Goal: Task Accomplishment & Management: Use online tool/utility

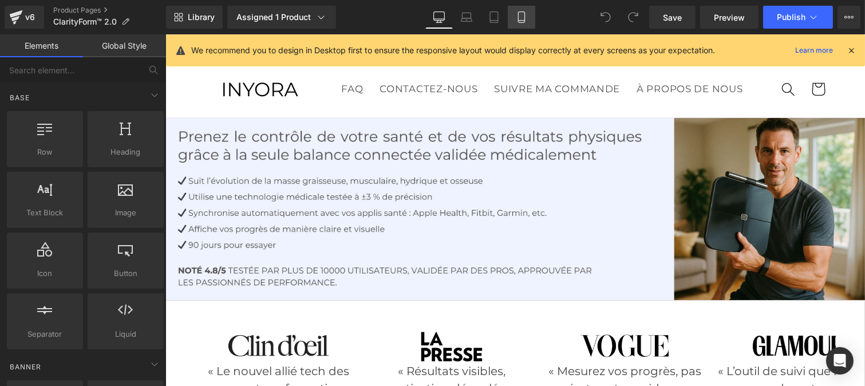
click at [522, 18] on icon at bounding box center [521, 16] width 11 height 11
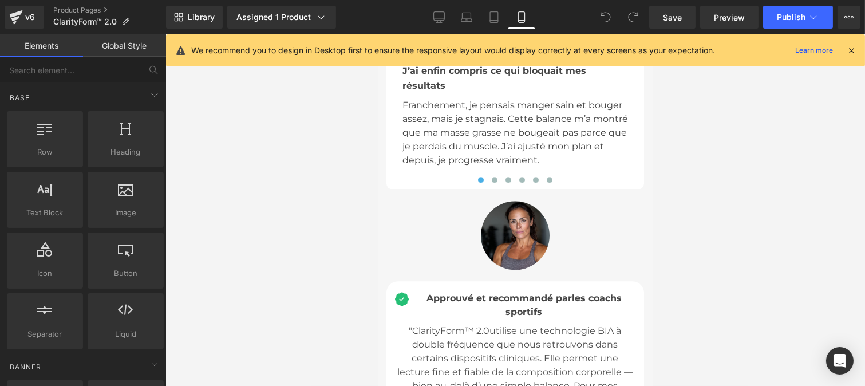
scroll to position [4972, 0]
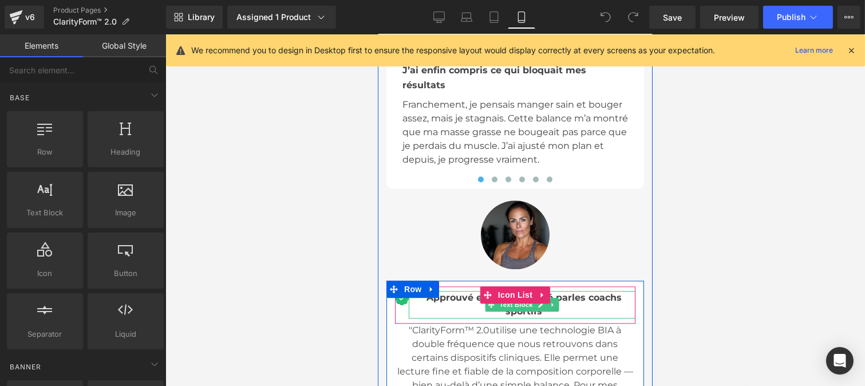
click at [457, 292] on span "Approuvé et recommandé par" at bounding box center [498, 297] width 145 height 11
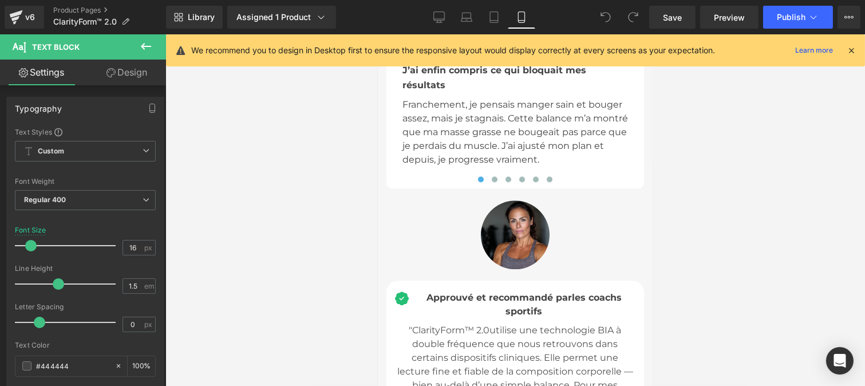
click at [128, 77] on link "Design" at bounding box center [126, 73] width 83 height 26
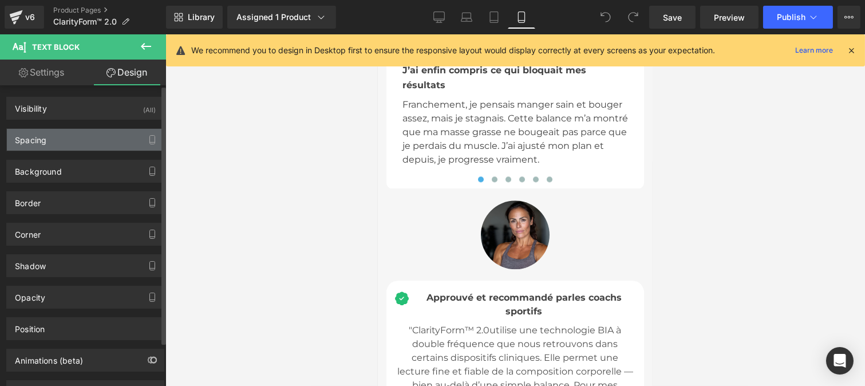
click at [64, 140] on div "Spacing" at bounding box center [85, 140] width 157 height 22
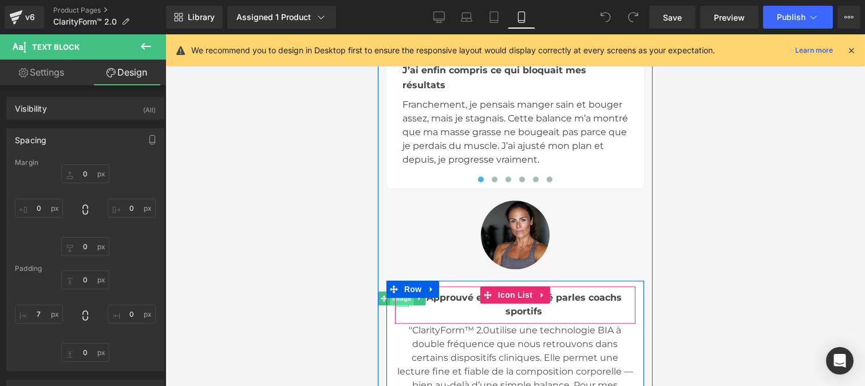
click at [394, 292] on span "Image" at bounding box center [401, 299] width 24 height 14
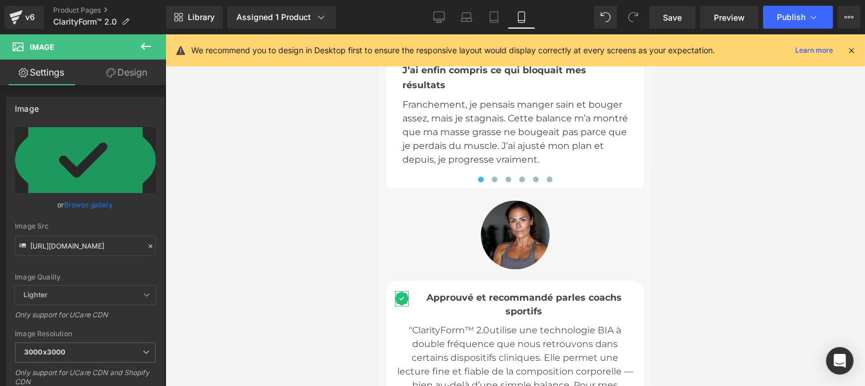
click at [127, 76] on link "Design" at bounding box center [126, 73] width 83 height 26
click at [0, 0] on div "Spacing" at bounding box center [0, 0] width 0 height 0
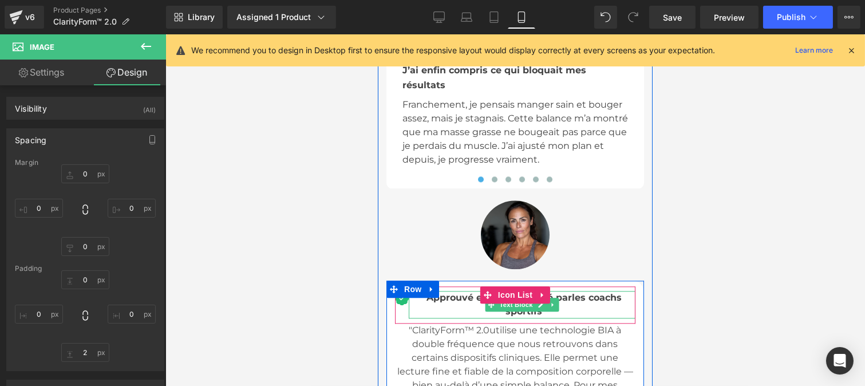
click at [426, 292] on span "Approuvé et recommandé par" at bounding box center [498, 297] width 145 height 11
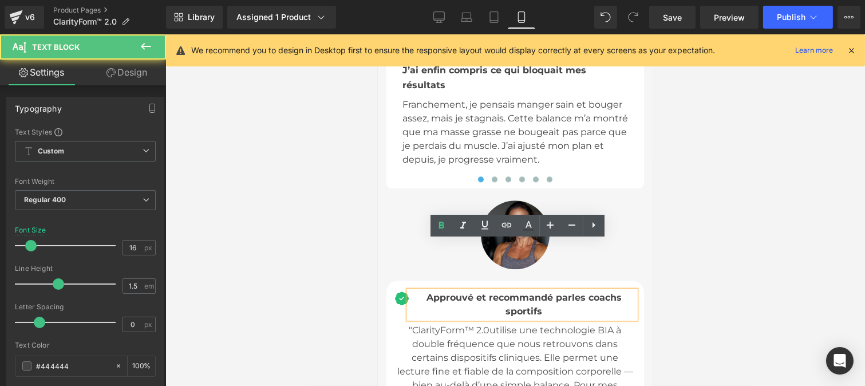
click at [411, 291] on div "Approuvé et recommandé par les coachs sportifs" at bounding box center [521, 304] width 227 height 27
click at [505, 325] on span "utilise une technologie BIA à double fréquence que nous retrouvons dans certain…" at bounding box center [515, 378] width 236 height 107
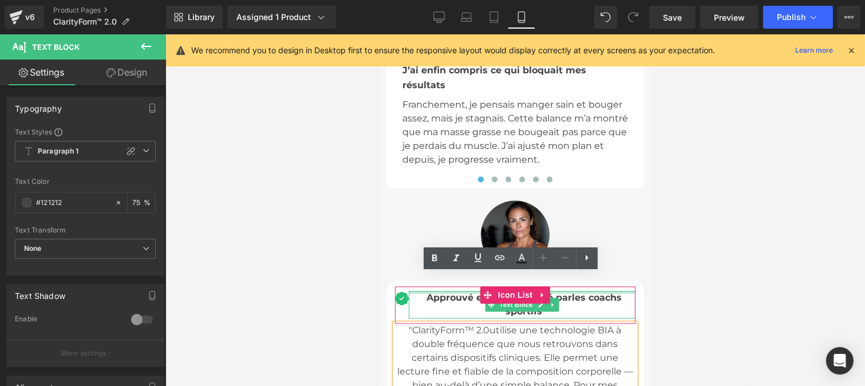
click at [416, 291] on div at bounding box center [521, 292] width 227 height 3
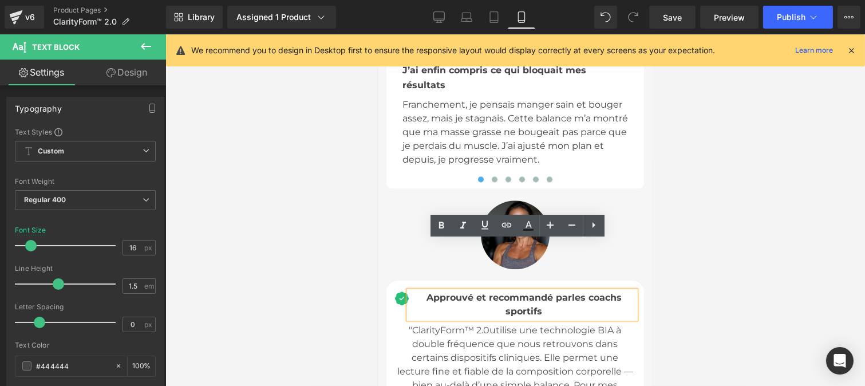
click at [431, 292] on span "Approuvé et recommandé par" at bounding box center [498, 297] width 145 height 11
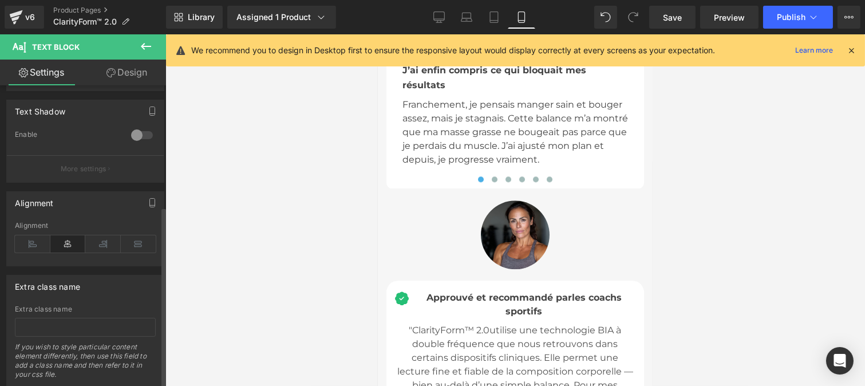
scroll to position [391, 0]
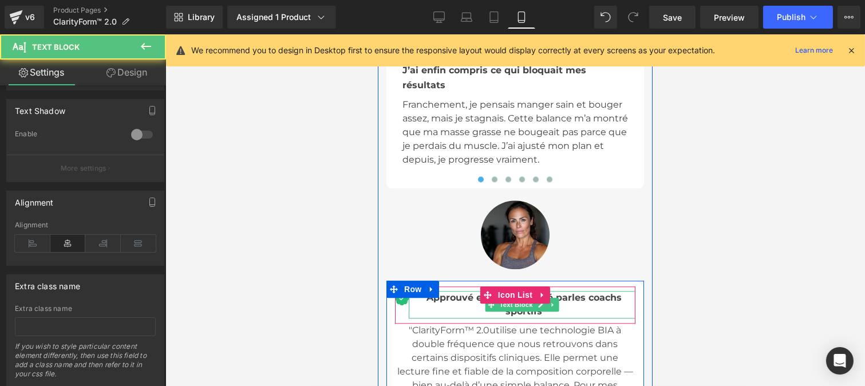
click at [420, 291] on div "Approuvé et recommandé par les coachs sportifs" at bounding box center [521, 304] width 227 height 27
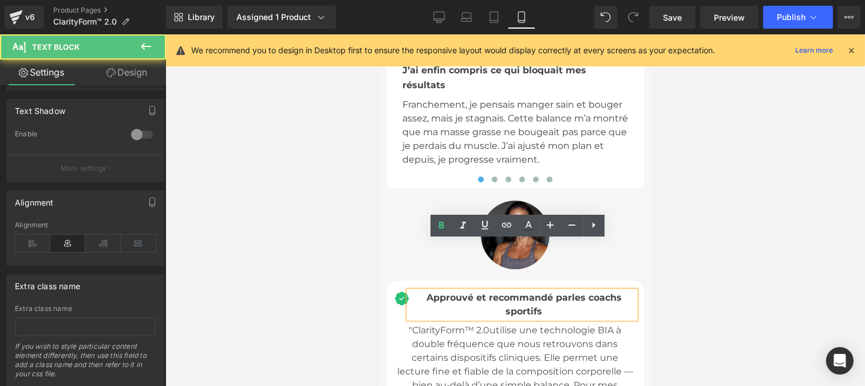
click at [419, 291] on div "Approuvé et recommandé par les coachs sportifs" at bounding box center [521, 304] width 227 height 27
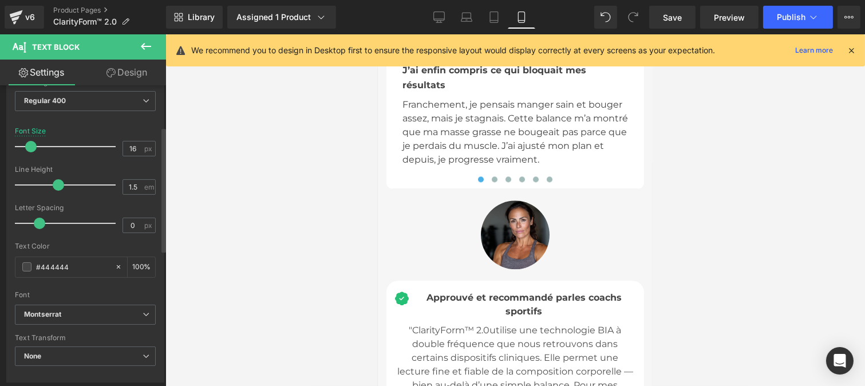
scroll to position [0, 0]
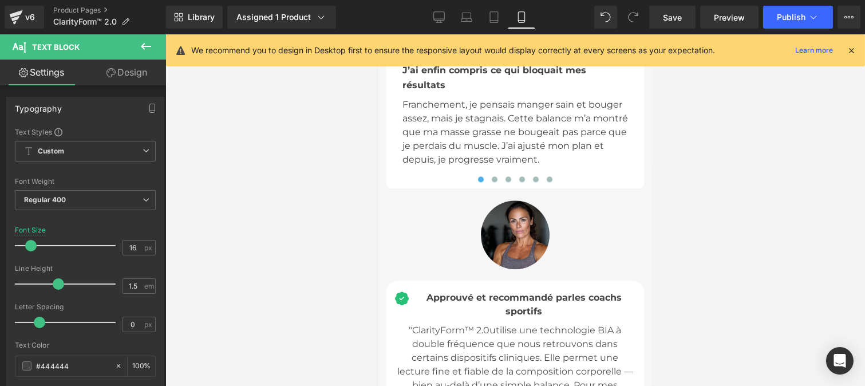
click at [120, 81] on link "Design" at bounding box center [126, 73] width 83 height 26
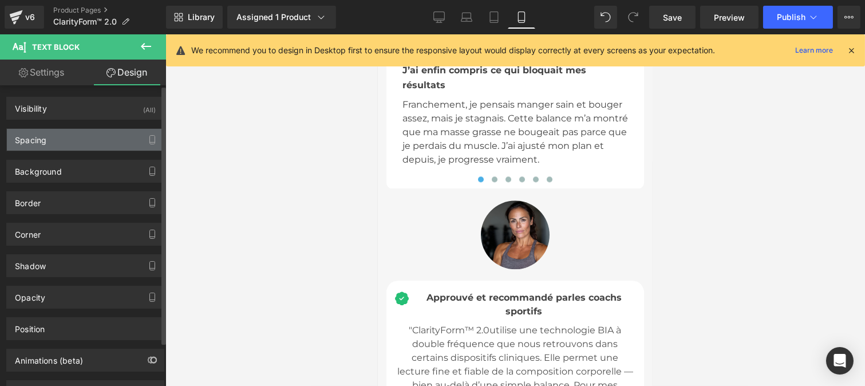
click at [58, 141] on div "Spacing" at bounding box center [85, 140] width 157 height 22
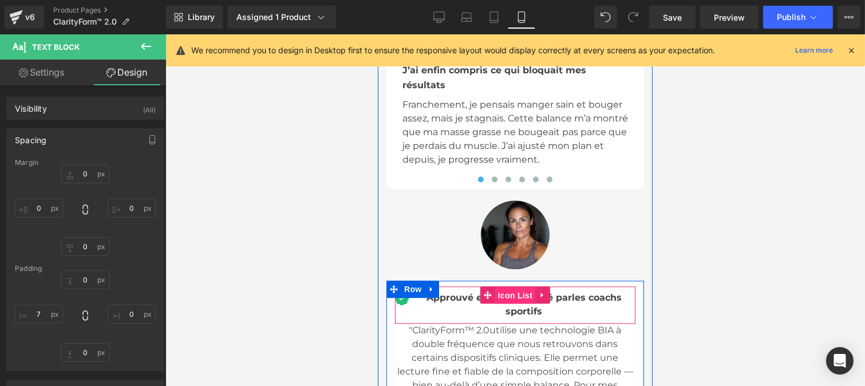
click at [512, 287] on span "Icon List" at bounding box center [515, 295] width 40 height 17
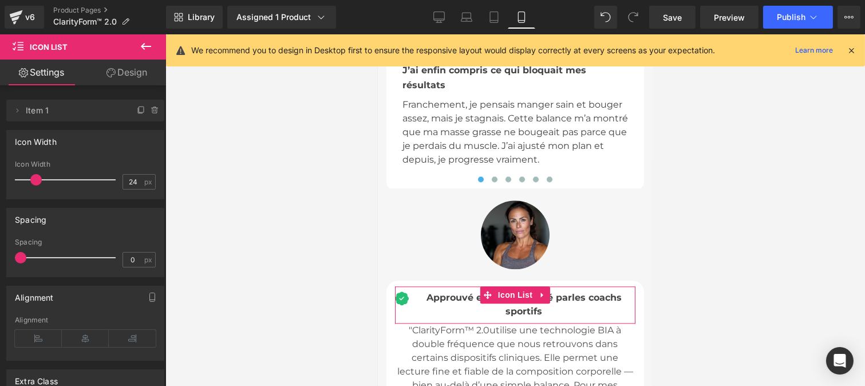
click at [121, 77] on link "Design" at bounding box center [126, 73] width 83 height 26
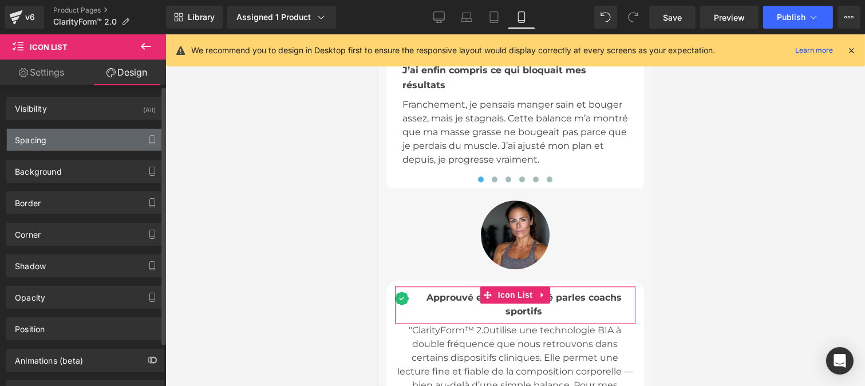
click at [49, 140] on div "Spacing" at bounding box center [85, 140] width 157 height 22
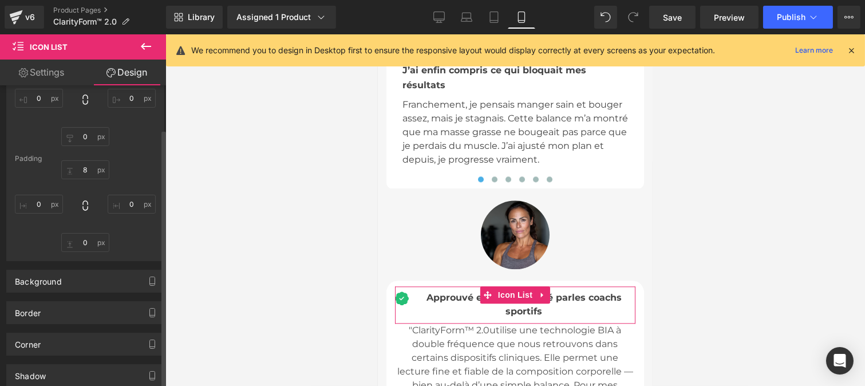
scroll to position [111, 0]
click at [128, 282] on div "Background" at bounding box center [85, 281] width 157 height 22
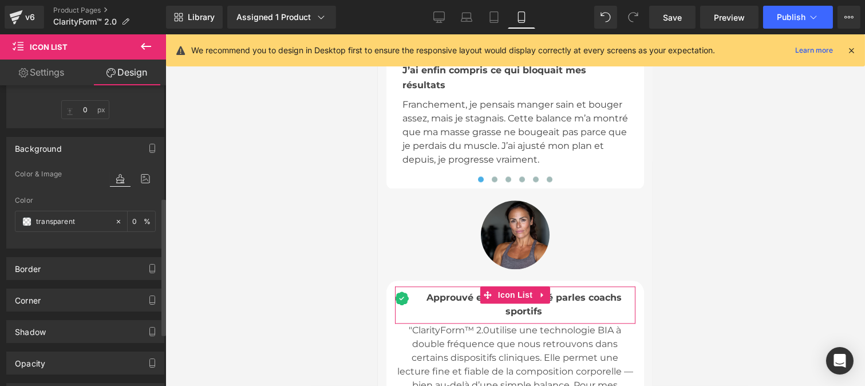
scroll to position [246, 0]
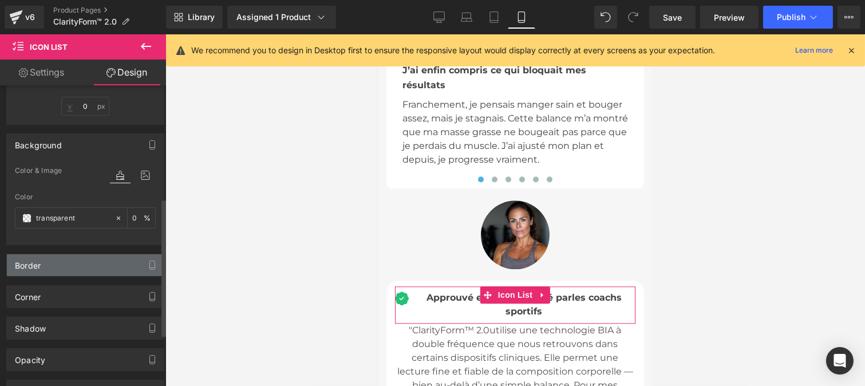
click at [61, 270] on div "Border" at bounding box center [85, 265] width 157 height 22
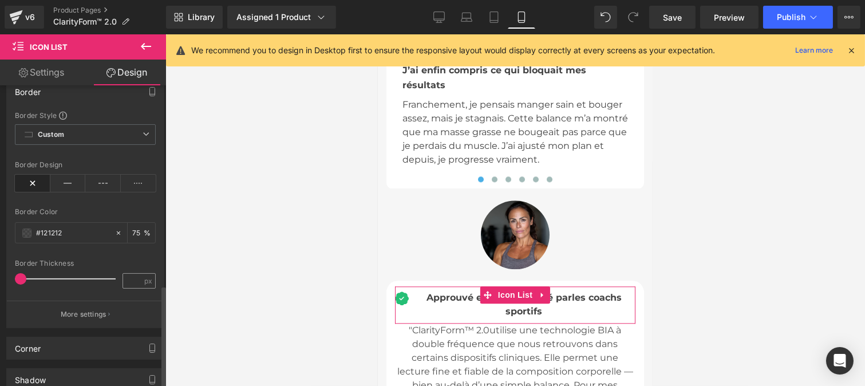
scroll to position [585, 0]
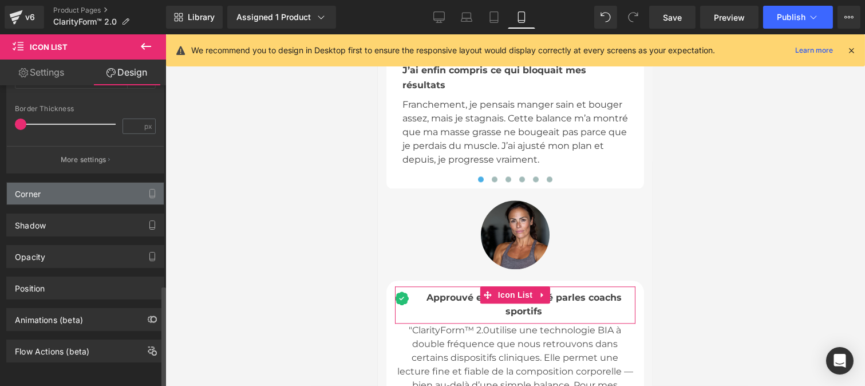
click at [49, 184] on div "Corner" at bounding box center [85, 194] width 157 height 22
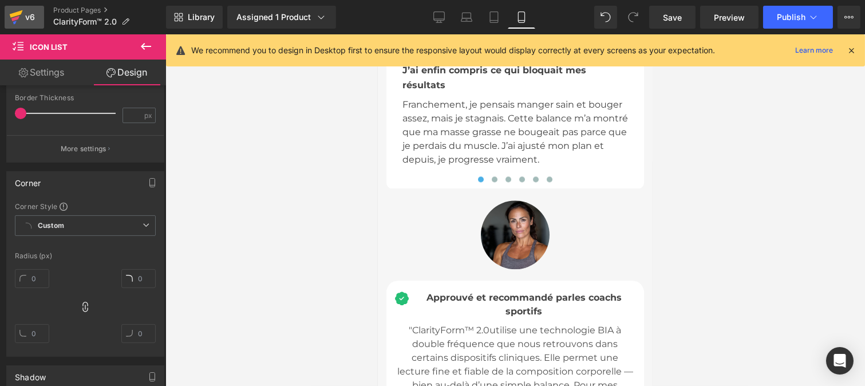
click at [13, 16] on icon at bounding box center [16, 13] width 13 height 7
click at [678, 18] on span "Save" at bounding box center [672, 17] width 19 height 12
click at [29, 7] on link "v6" at bounding box center [25, 17] width 40 height 23
